Goal: Transaction & Acquisition: Purchase product/service

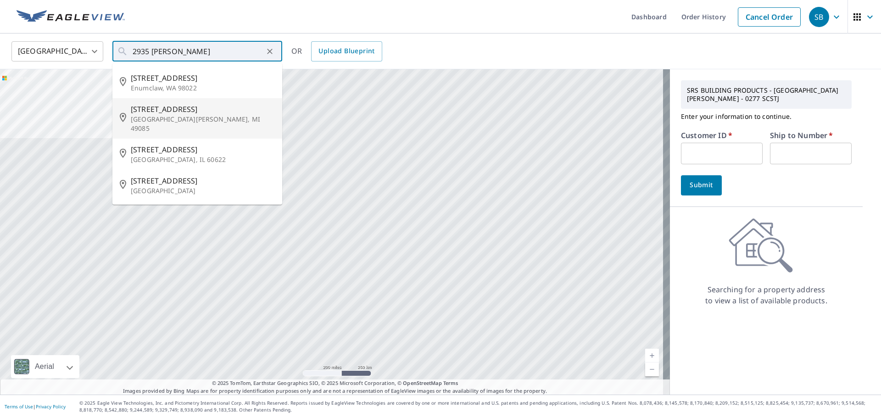
click at [191, 112] on span "[STREET_ADDRESS]" at bounding box center [203, 109] width 144 height 11
type input "[STREET_ADDRESS][PERSON_NAME]"
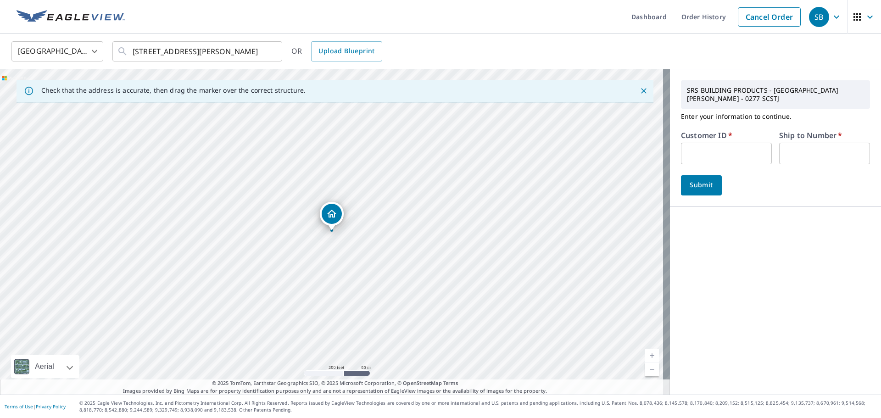
click at [726, 143] on input "text" at bounding box center [726, 154] width 91 height 22
type input "[PERSON_NAME]"
drag, startPoint x: 813, startPoint y: 144, endPoint x: 811, endPoint y: 148, distance: 4.9
click at [813, 144] on input "text" at bounding box center [824, 154] width 91 height 22
type input "1"
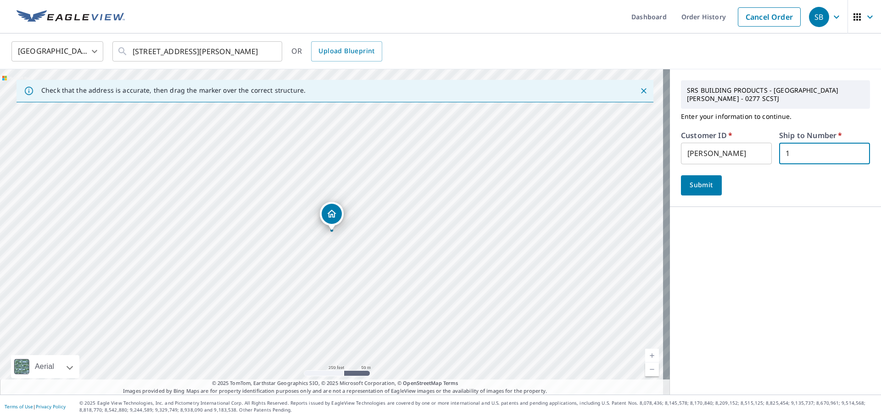
click at [695, 179] on span "Submit" at bounding box center [701, 184] width 26 height 11
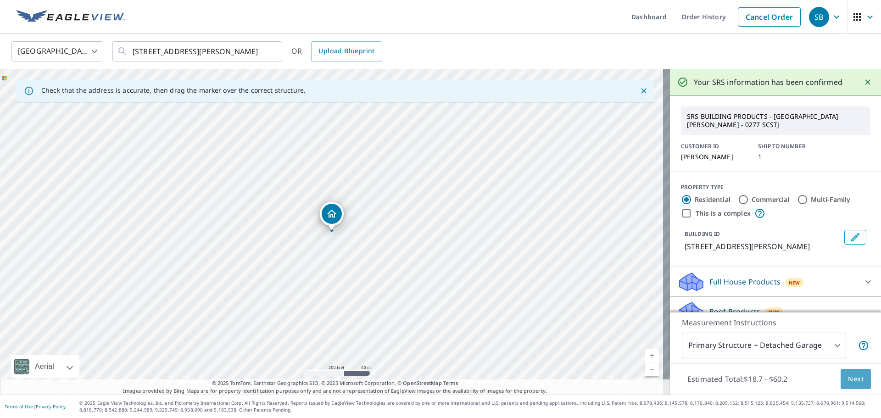
click at [858, 383] on button "Next" at bounding box center [856, 379] width 30 height 21
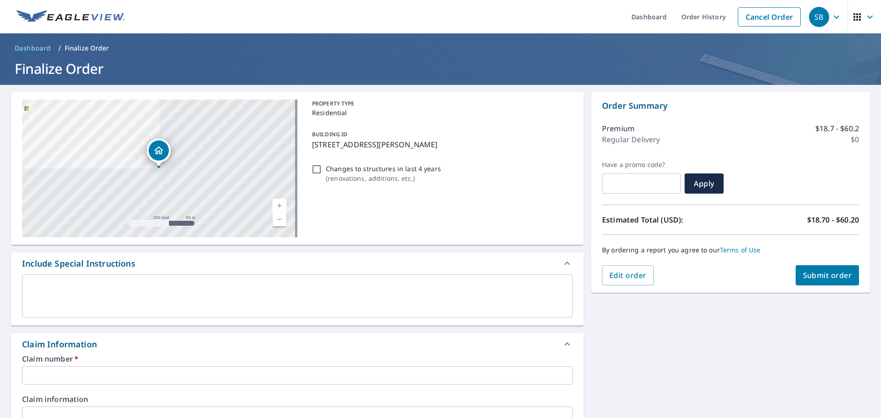
click at [194, 366] on div "Claim number   * ​" at bounding box center [297, 369] width 551 height 29
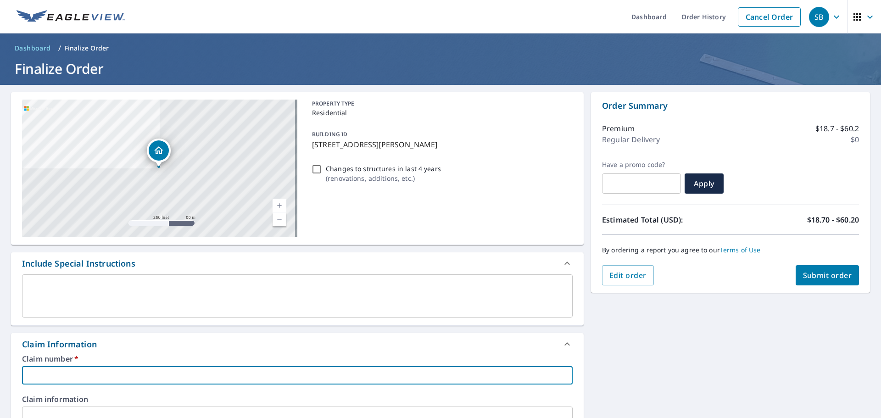
click at [193, 368] on input "text" at bounding box center [297, 375] width 551 height 18
type input "1"
checkbox input "true"
type input "1"
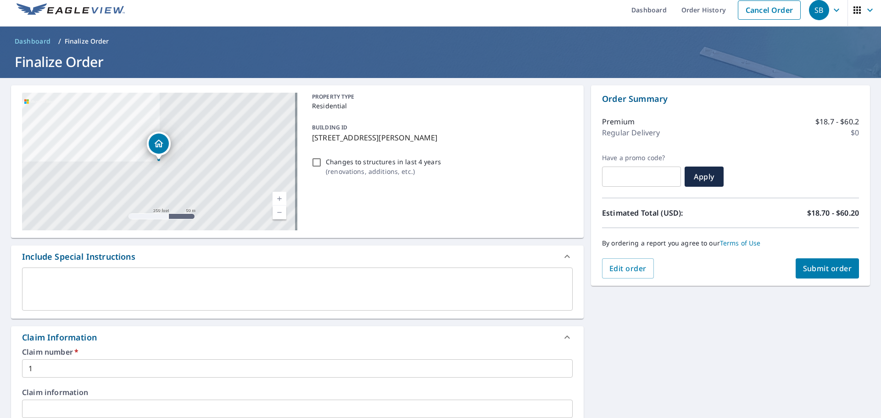
scroll to position [247, 0]
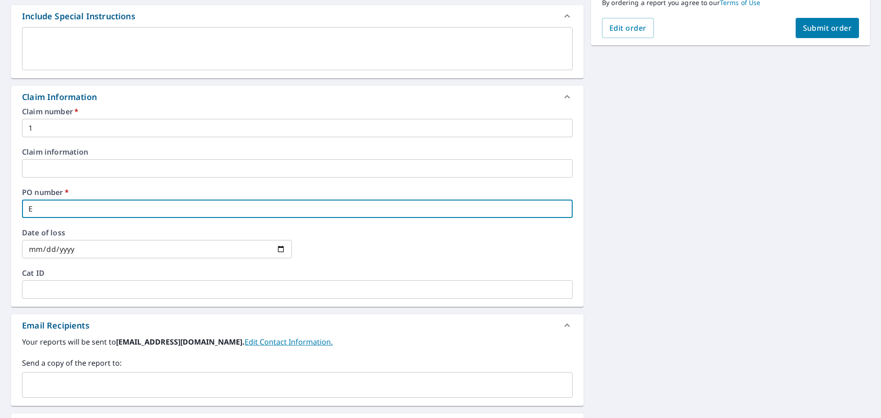
type input "E"
checkbox input "true"
type input "EV"
checkbox input "true"
type input "EV"
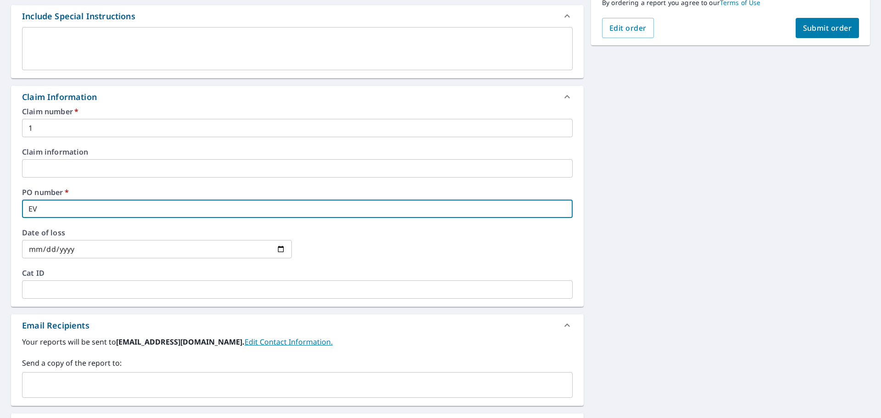
checkbox input "true"
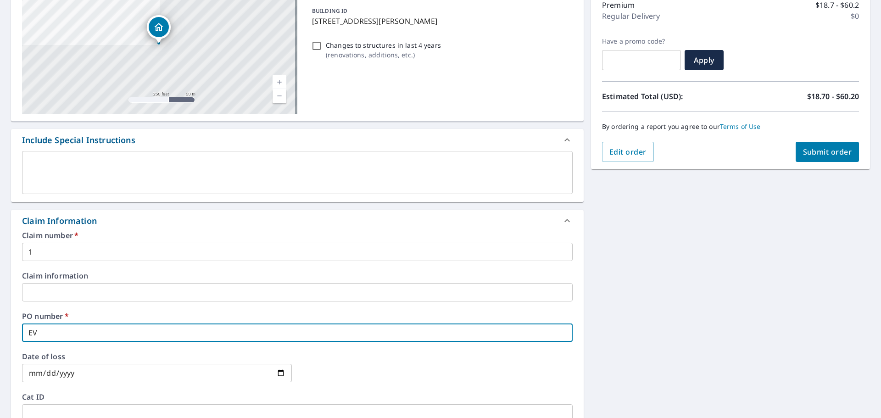
scroll to position [110, 0]
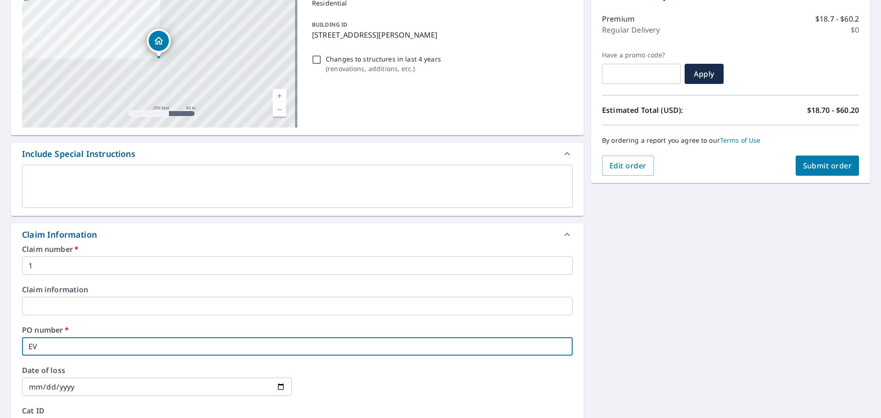
type input "EV 2"
checkbox input "true"
type input "EV 29"
checkbox input "true"
type input "EV 293"
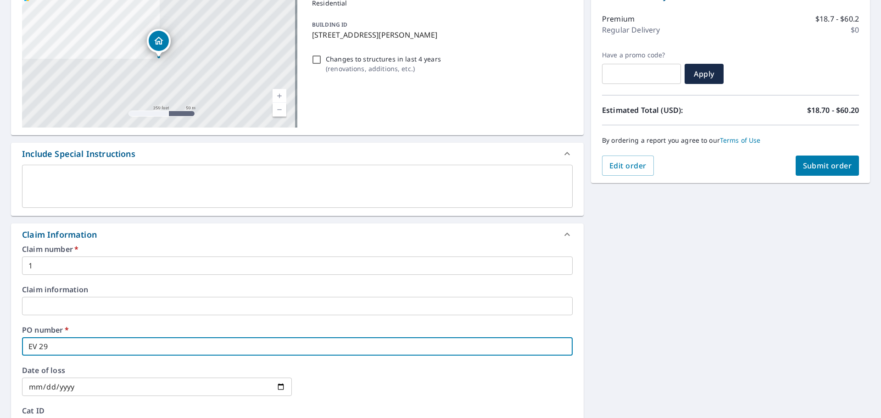
checkbox input "true"
type input "EV 2935"
checkbox input "true"
type input "EV 2935"
checkbox input "true"
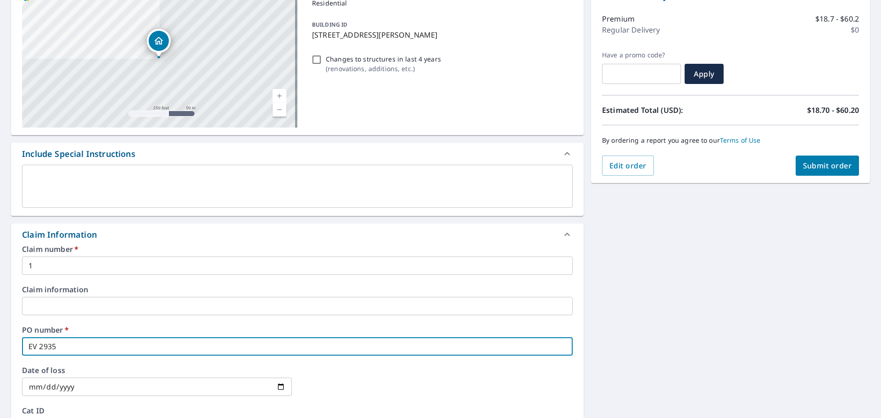
type input "EV 2935 D"
checkbox input "true"
type input "EV 2935 DI"
checkbox input "true"
type input "EV 2935 DIV"
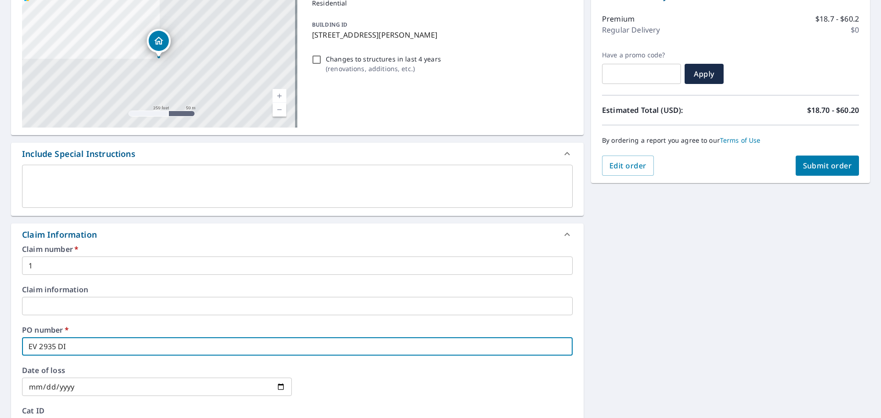
checkbox input "true"
type input "EV 2935 DIVI"
checkbox input "true"
type input "EV 2935 [PERSON_NAME]"
checkbox input "true"
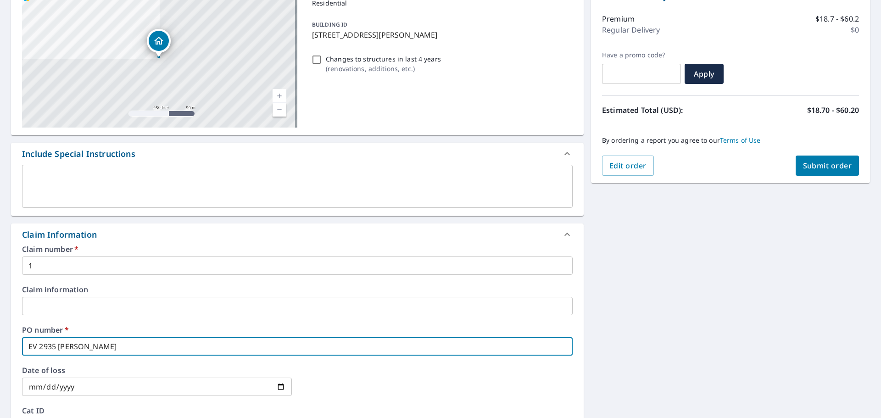
type input "EV 2935 DIVISI"
checkbox input "true"
type input "EV 2935 DIVISIO"
checkbox input "true"
type input "EV 2935 DIVISION"
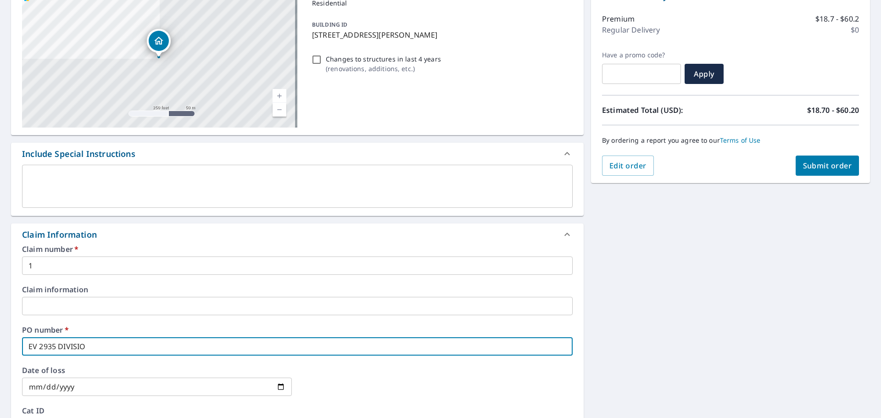
checkbox input "true"
type input "EV 2935 DIVISION"
checkbox input "true"
type input "EV 2935 DIVISION I"
checkbox input "true"
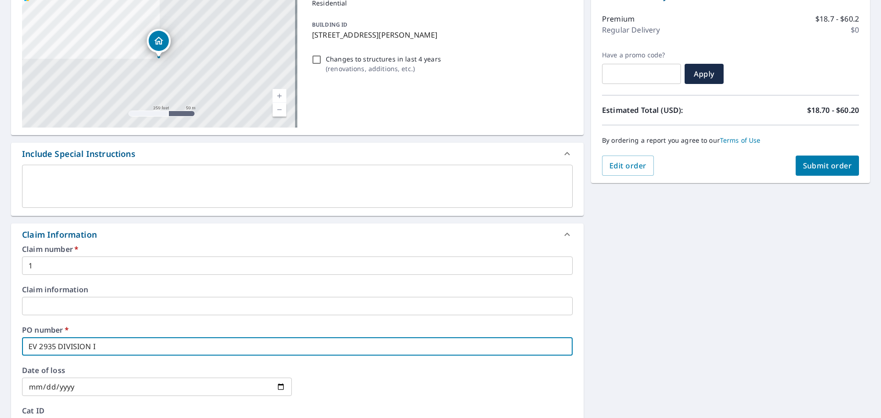
type input "EV 2935 DIVISION IN"
checkbox input "true"
type input "EV 2935 DIVISION I"
checkbox input "true"
type input "EV 2935 DIVISION"
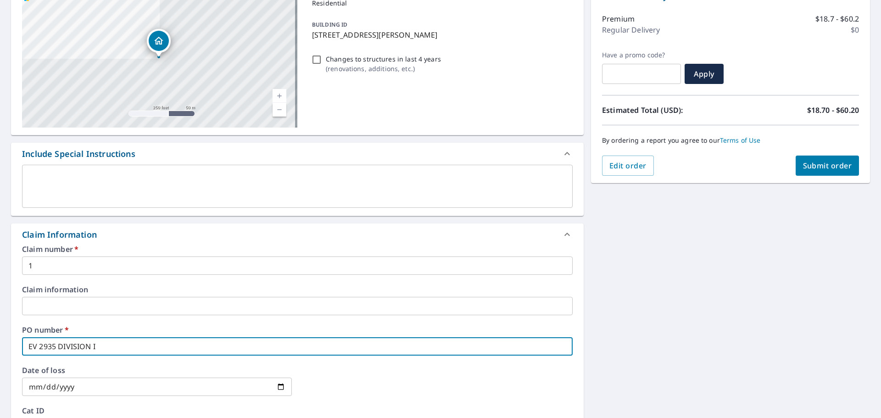
checkbox input "true"
type input "EV 2935 DIVISION B"
checkbox input "true"
type input "EV 2935 DIVISION BI"
checkbox input "true"
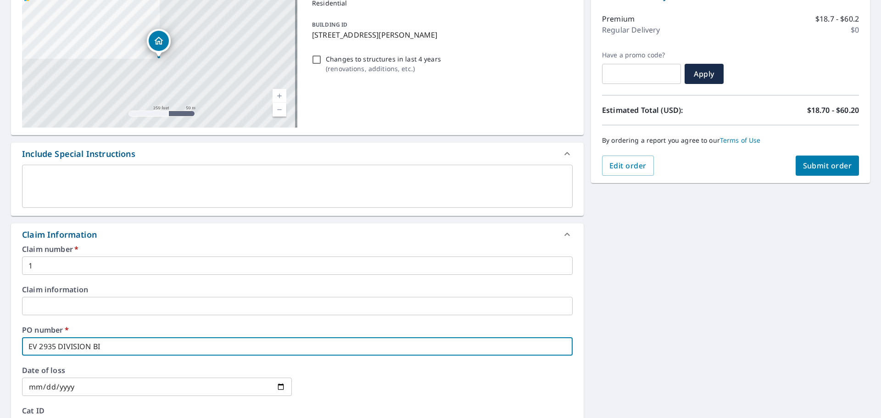
type input "EV 2935 DIVISION BIN"
checkbox input "true"
type input "EV 2935 DIVISION BING"
checkbox input "true"
type input "EV 2935 DIVISION BING"
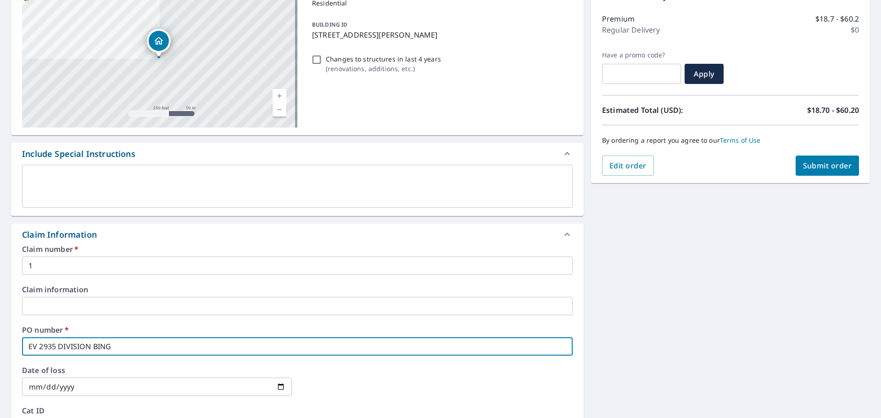
click at [812, 167] on span "Submit order" at bounding box center [827, 166] width 49 height 10
checkbox input "true"
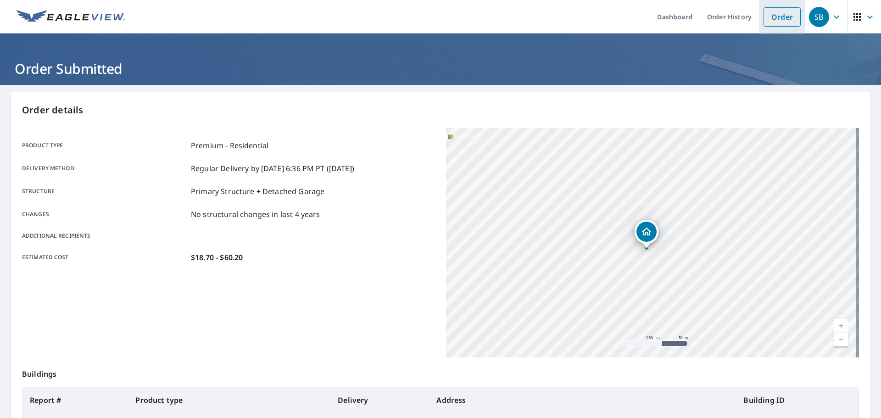
click at [776, 20] on link "Order" at bounding box center [782, 16] width 37 height 19
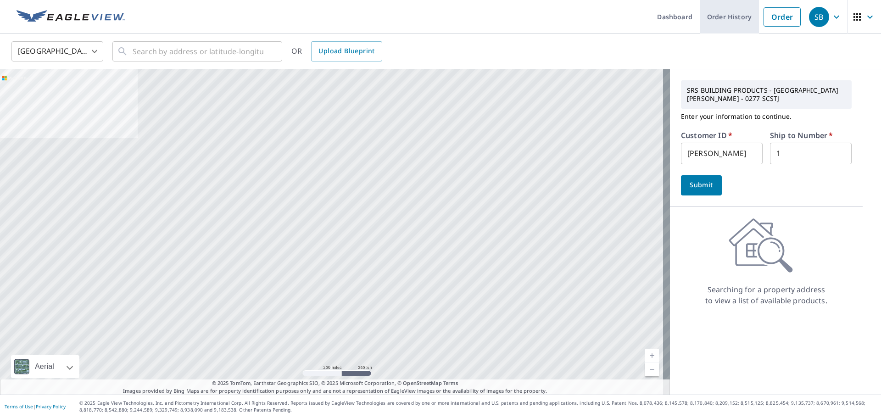
click at [712, 20] on link "Order History" at bounding box center [729, 17] width 59 height 34
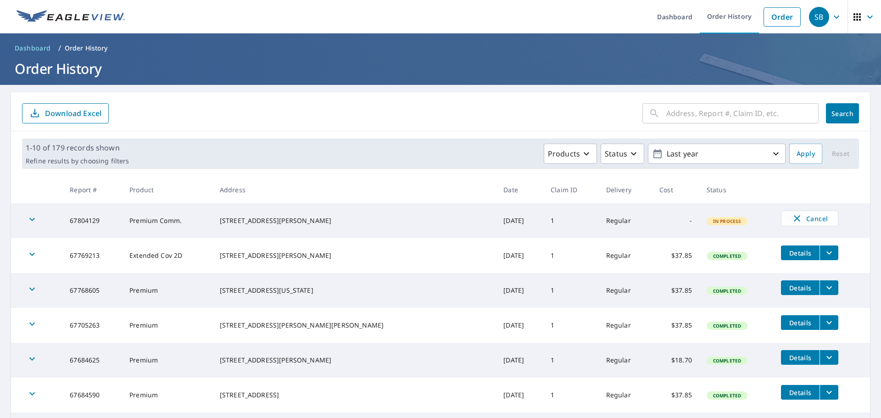
click at [832, 17] on icon "button" at bounding box center [836, 16] width 11 height 11
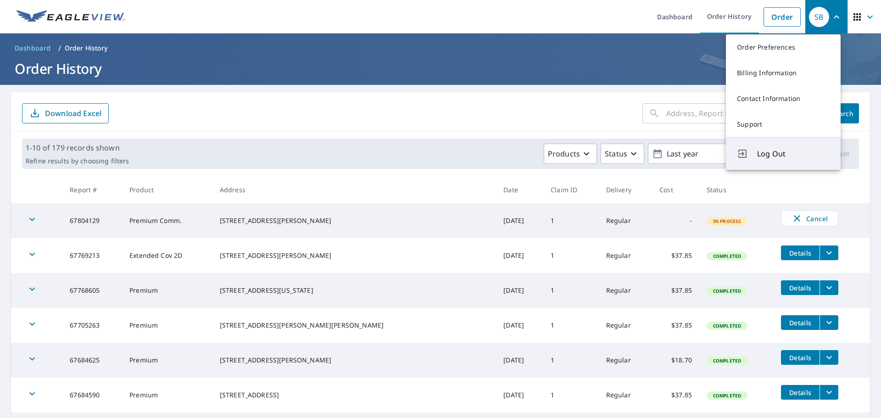
click at [778, 152] on span "Log Out" at bounding box center [793, 153] width 73 height 11
